Goal: Information Seeking & Learning: Learn about a topic

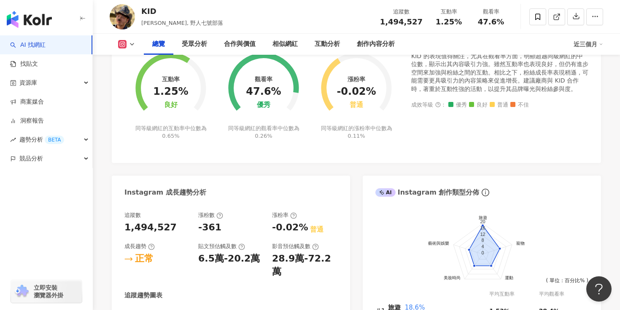
click at [352, 170] on div "Instagram 網紅基本資料 性別 男 主要語言 繁體中文 90.4% 網紅類型 台灣旅遊 · 親子旅遊 · 藝術與娛樂 · 日常話題 · 教育與學習 ·…" at bounding box center [356, 107] width 489 height 670
